Goal: Task Accomplishment & Management: Use online tool/utility

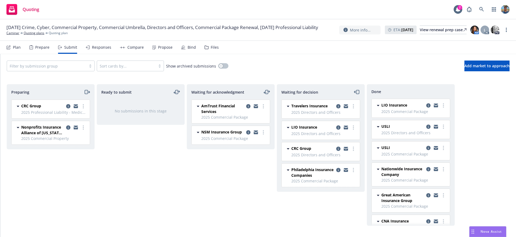
scroll to position [212, 0]
